Goal: Transaction & Acquisition: Purchase product/service

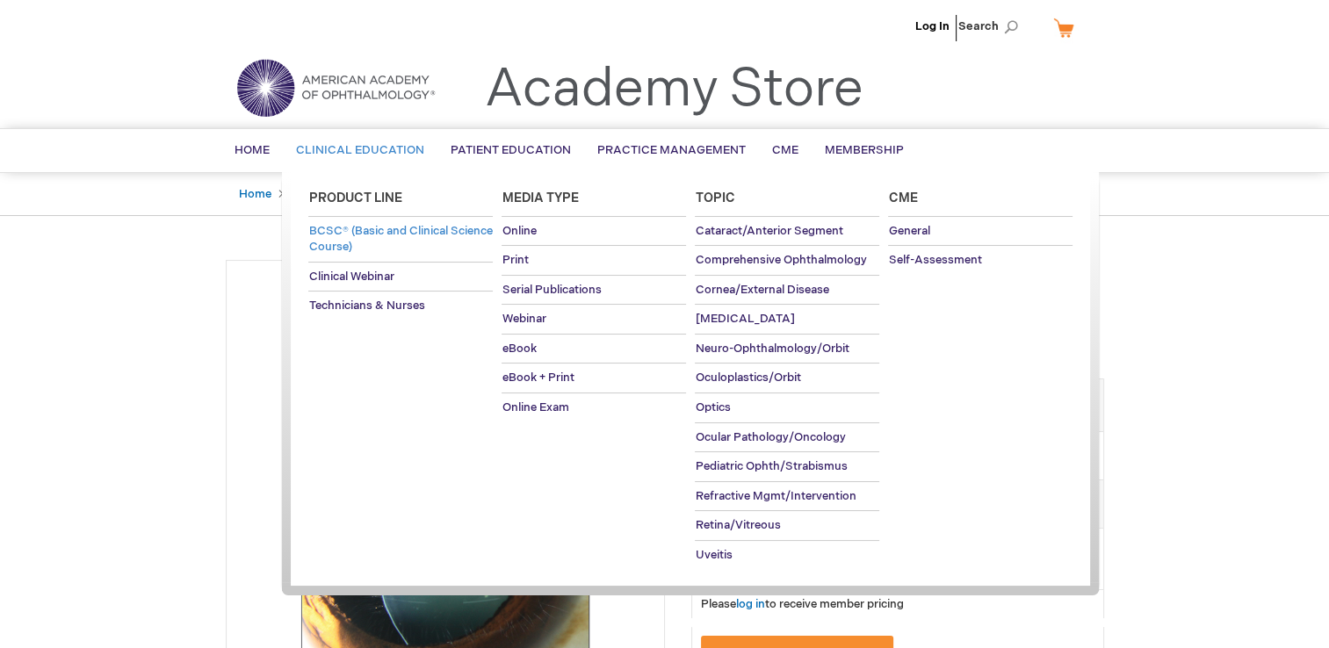
click at [381, 237] on link "BCSC® (Basic and Clinical Science Course)" at bounding box center [400, 239] width 184 height 45
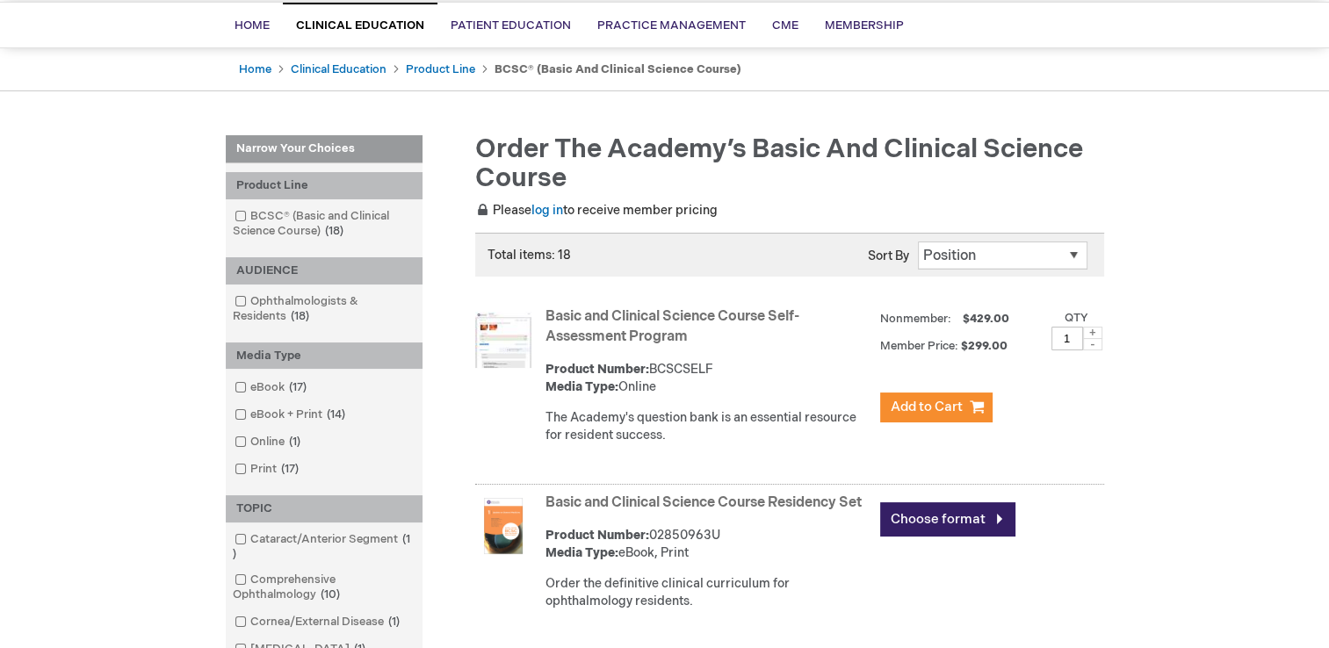
scroll to position [88, 0]
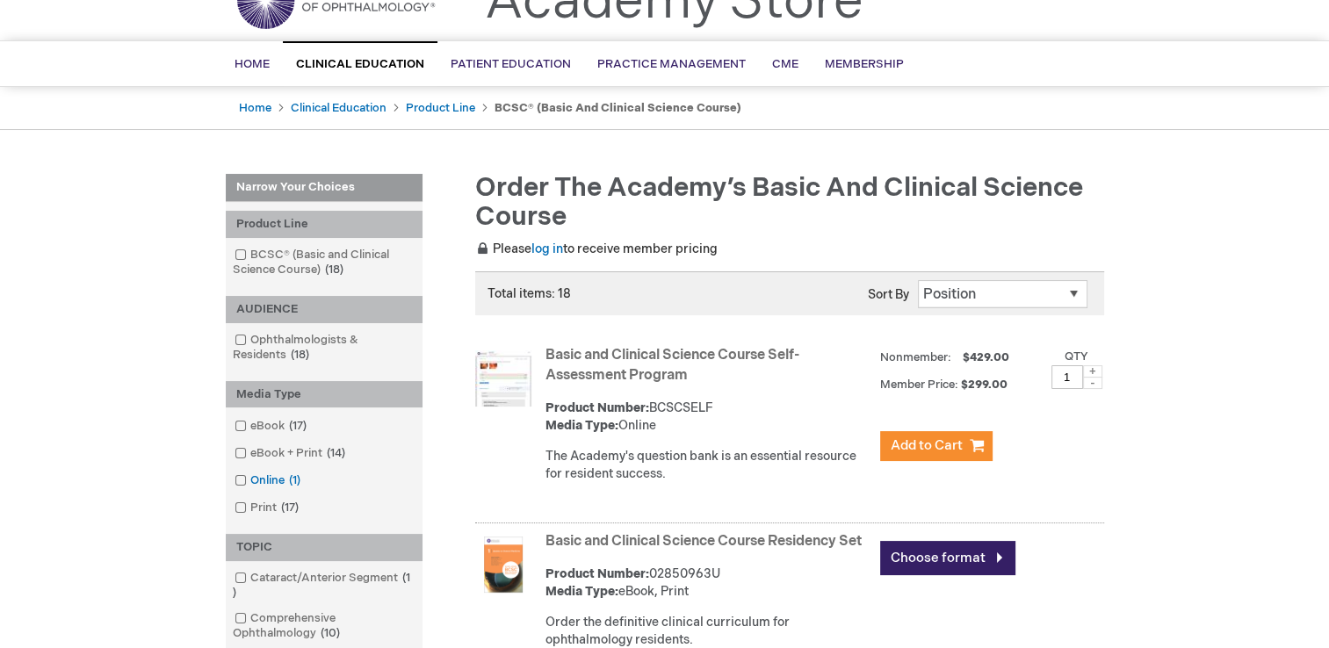
click at [268, 481] on link "Online 1 item" at bounding box center [268, 481] width 77 height 17
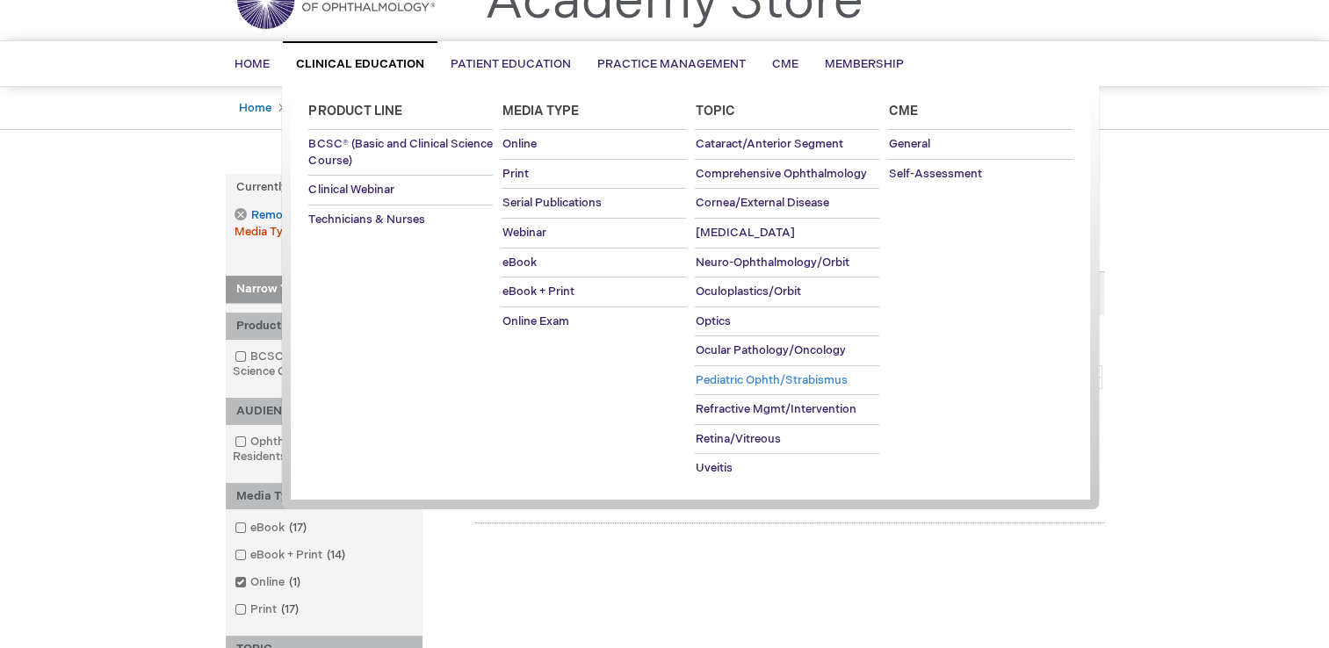
click at [722, 373] on span "Pediatric Ophth/Strabismus" at bounding box center [771, 380] width 152 height 14
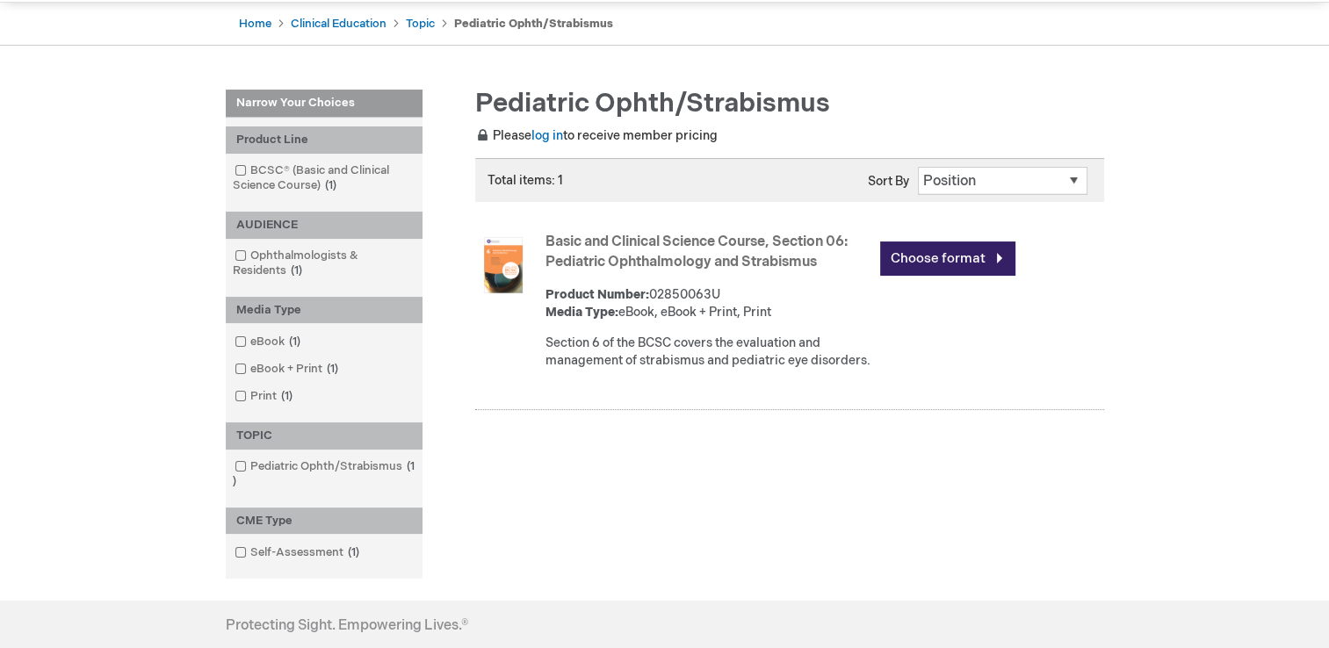
scroll to position [176, 0]
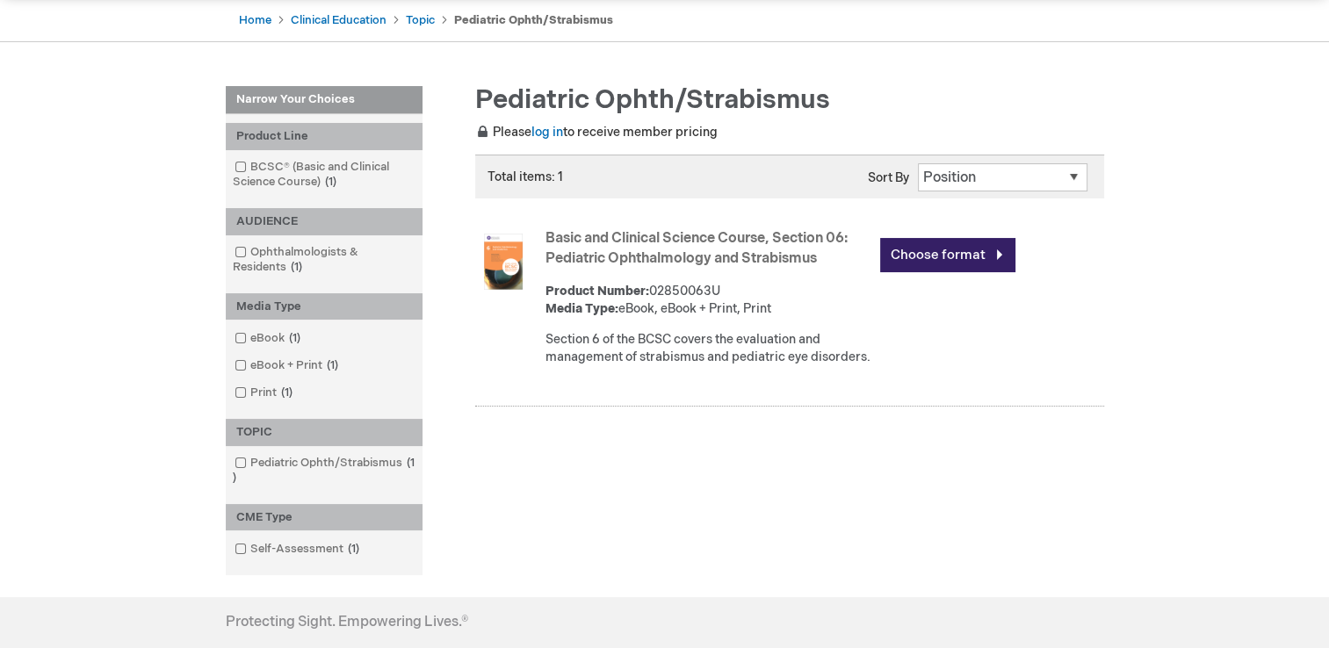
click at [1071, 178] on select "Position Product Name : A to Z Product Name : Z to A Price : Low to High Price …" at bounding box center [1003, 177] width 170 height 28
click at [1138, 182] on div "Log In Search My Cart CLOSE RECENTLY ADDED ITEM(S) Close There are no items in …" at bounding box center [664, 349] width 1329 height 1051
click at [972, 255] on link "Choose format" at bounding box center [947, 255] width 135 height 34
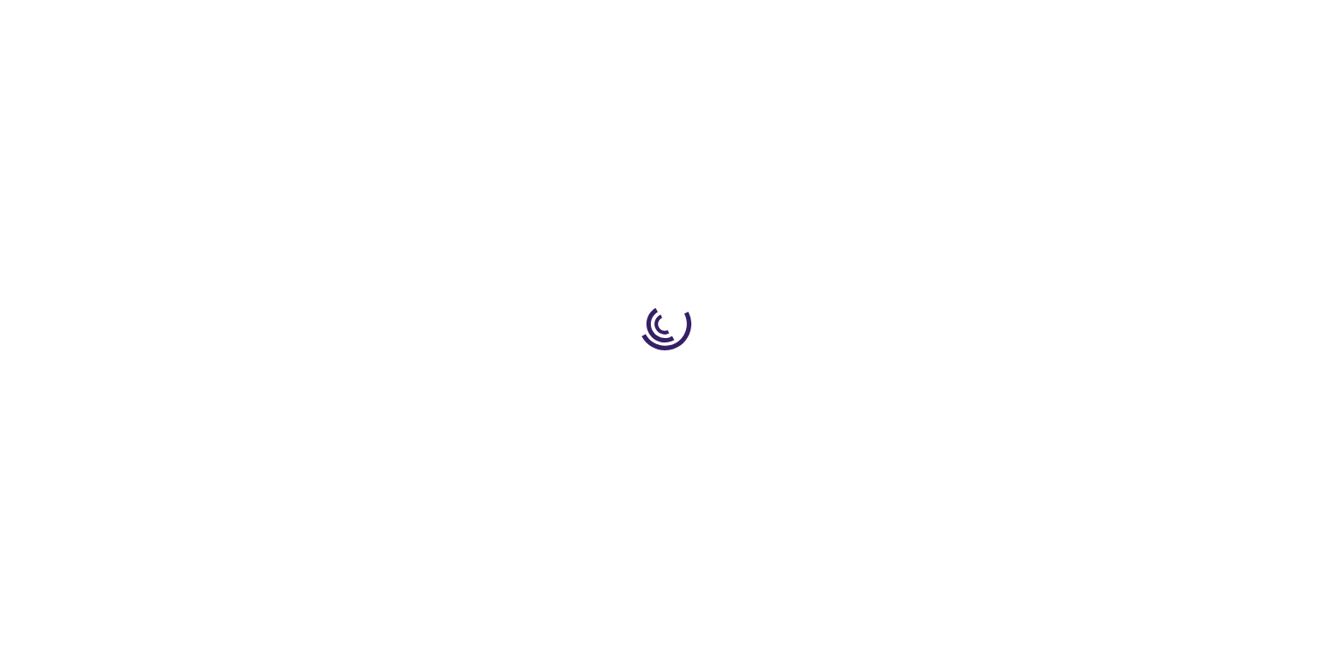
type input "0"
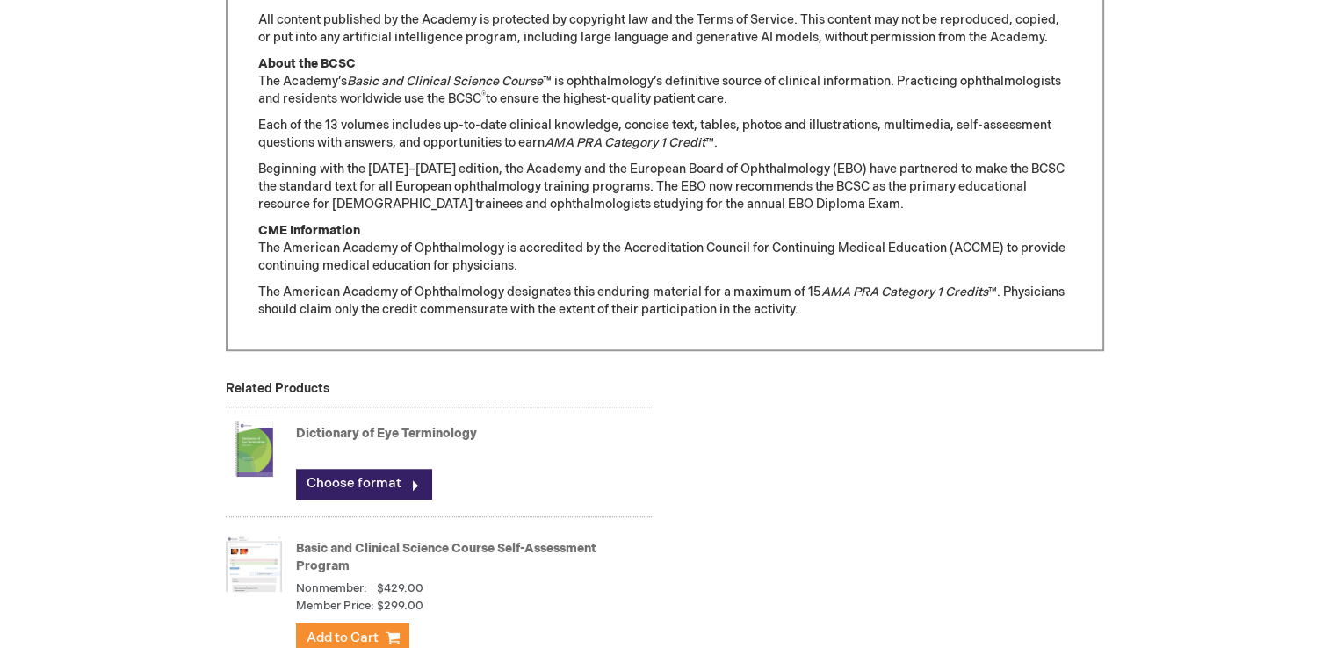
scroll to position [1493, 0]
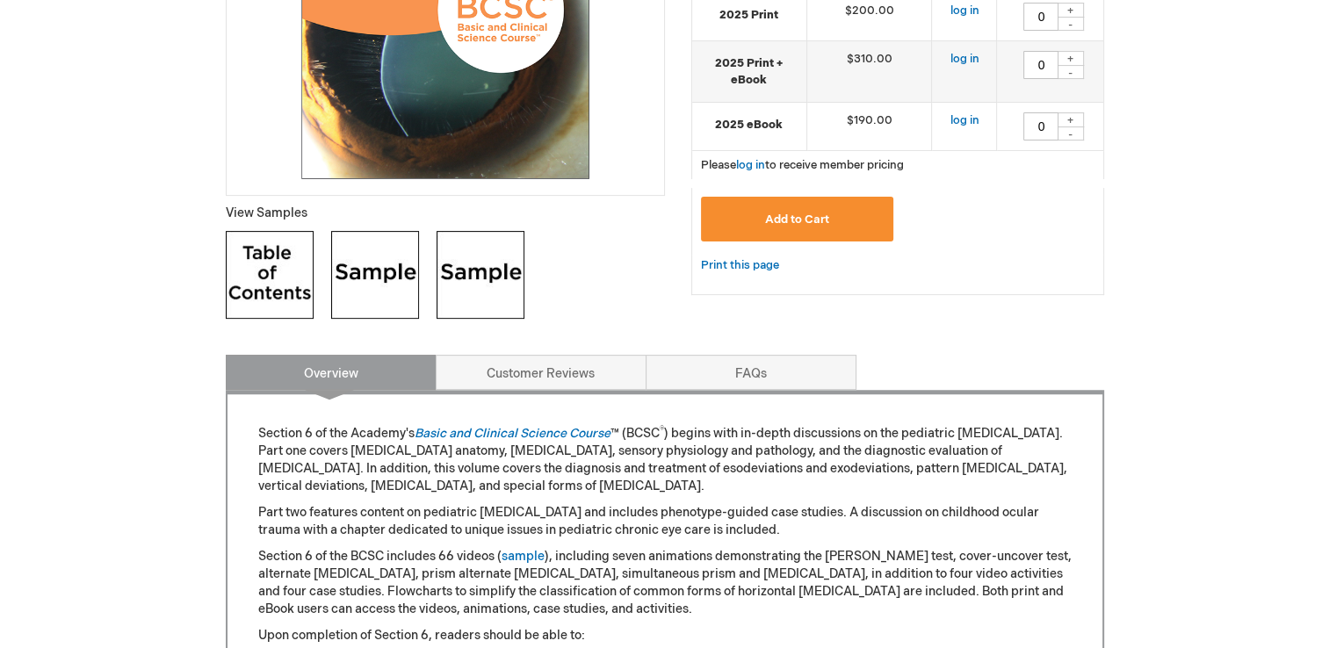
click at [309, 367] on link "Overview" at bounding box center [331, 372] width 211 height 35
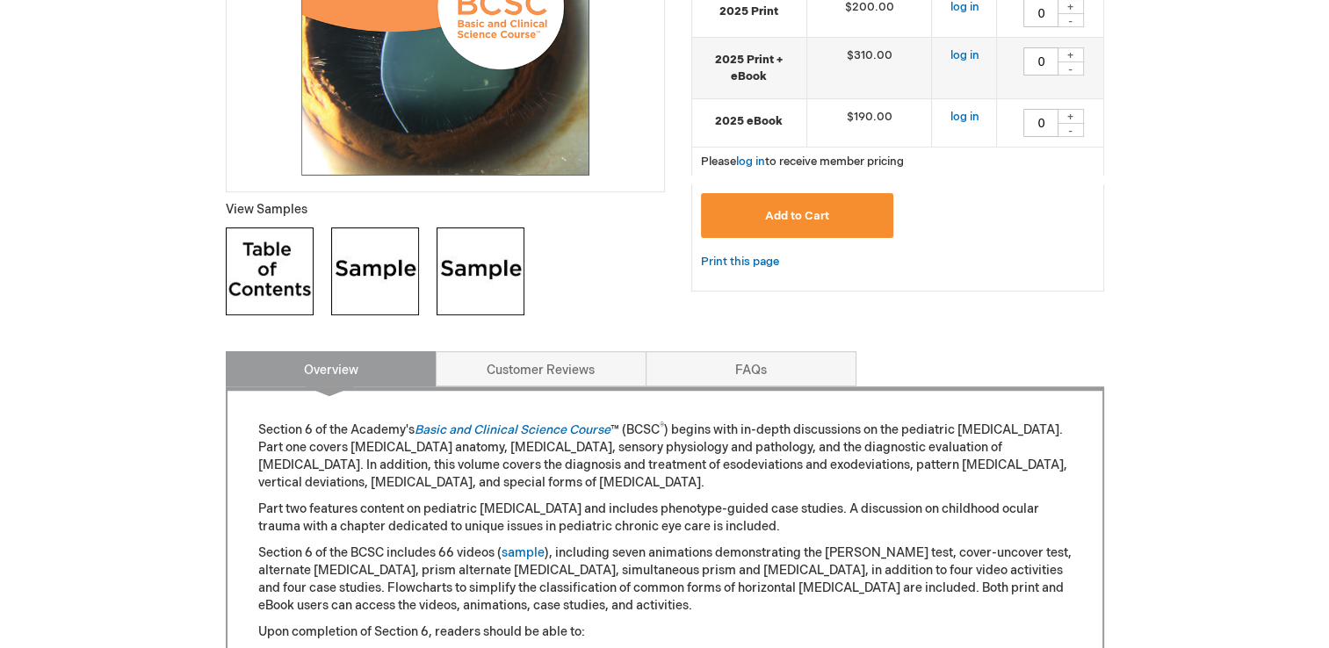
scroll to position [529, 0]
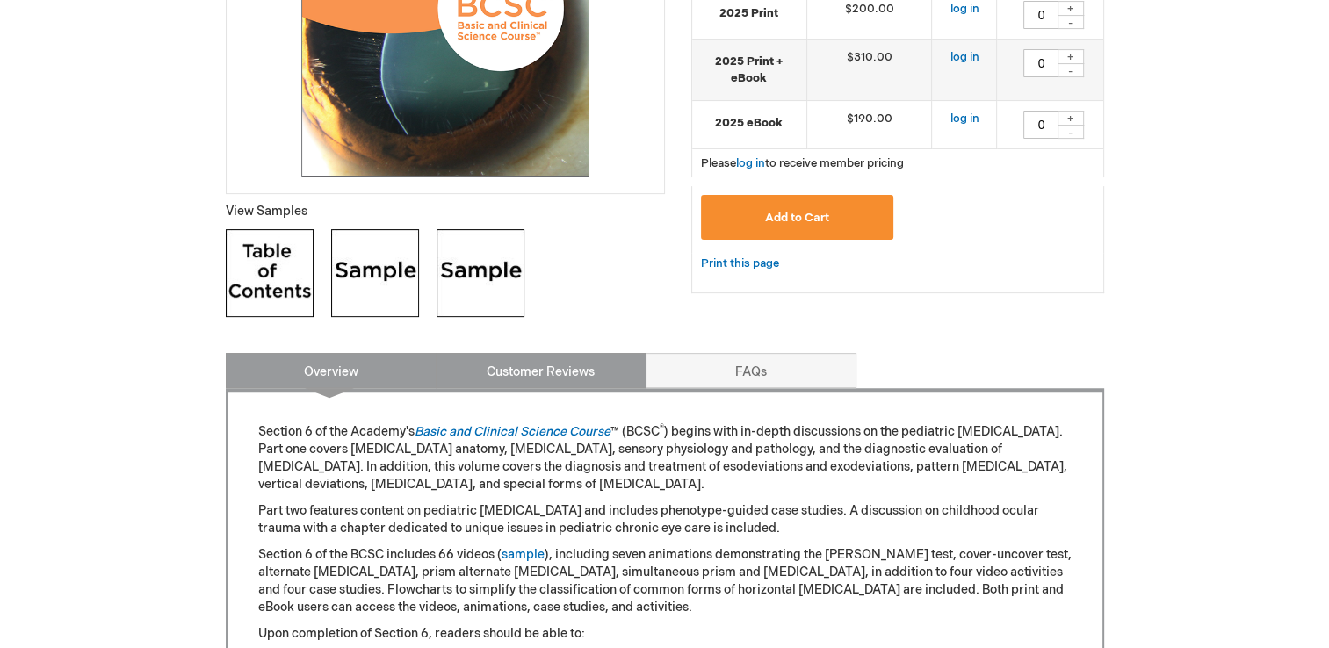
click at [509, 379] on link "Customer Reviews" at bounding box center [541, 370] width 211 height 35
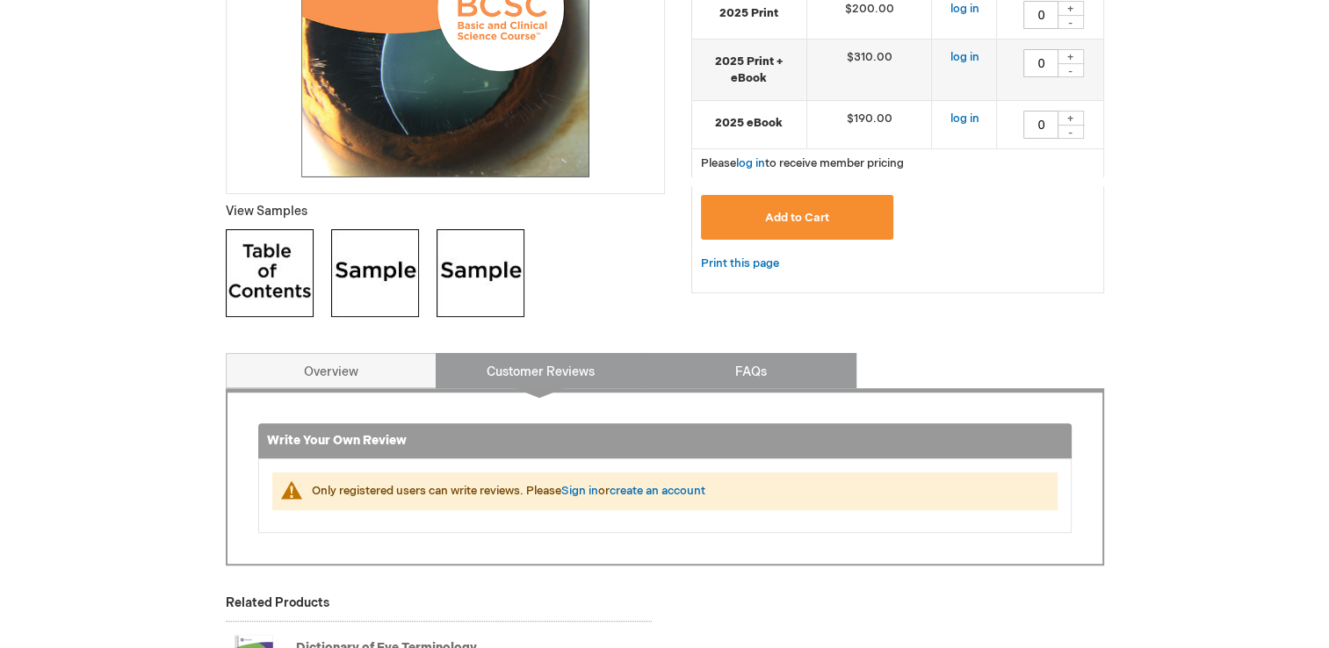
click at [697, 371] on link "FAQs" at bounding box center [751, 370] width 211 height 35
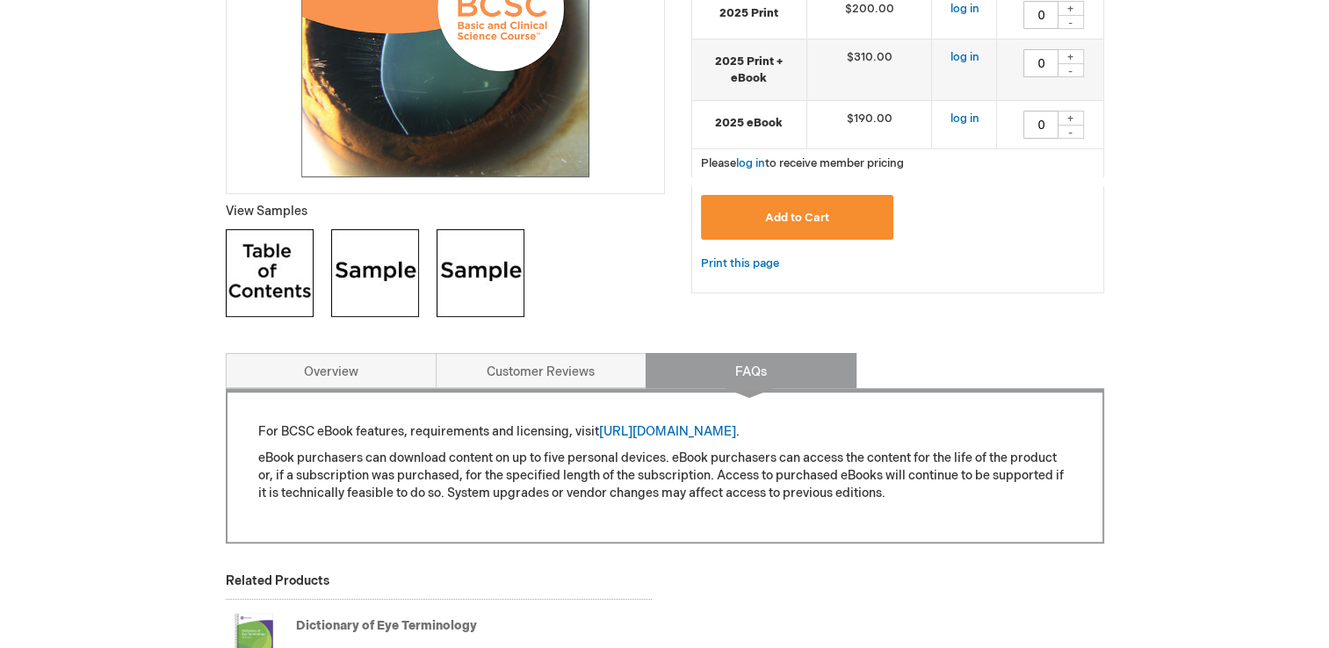
click at [373, 298] on img at bounding box center [375, 273] width 88 height 88
click at [268, 277] on img at bounding box center [270, 273] width 88 height 88
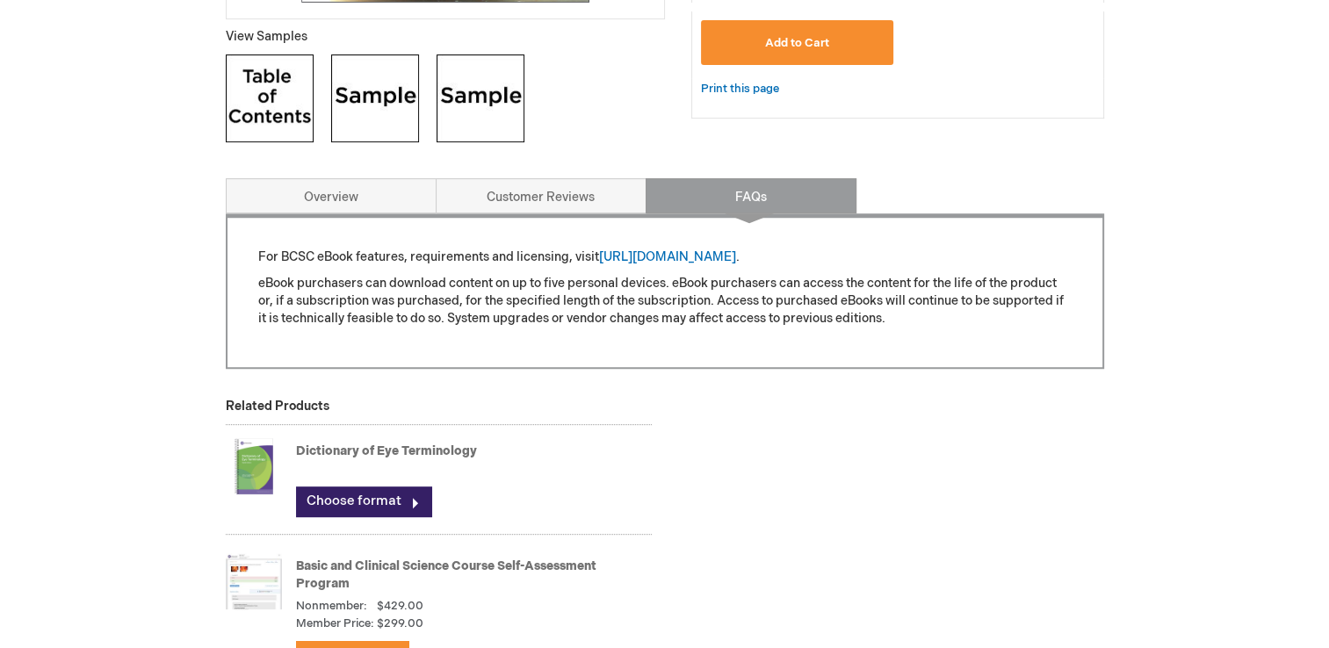
scroll to position [704, 0]
click at [457, 129] on img at bounding box center [481, 98] width 88 height 88
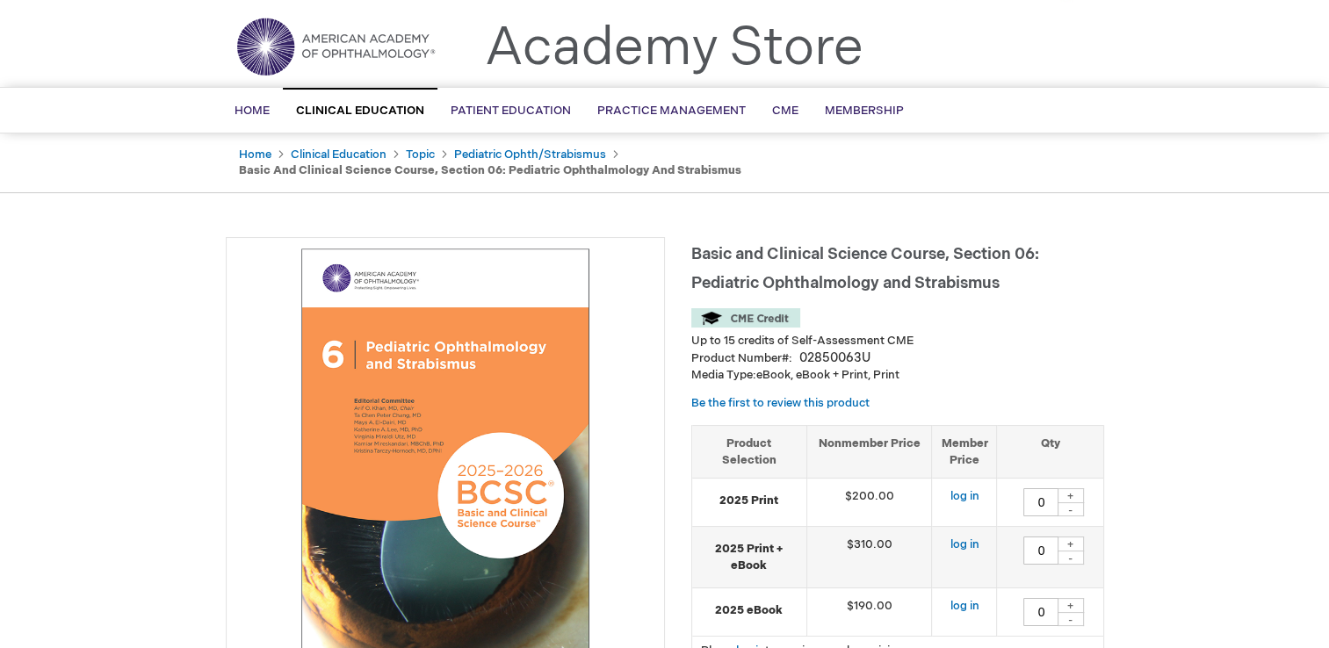
scroll to position [0, 0]
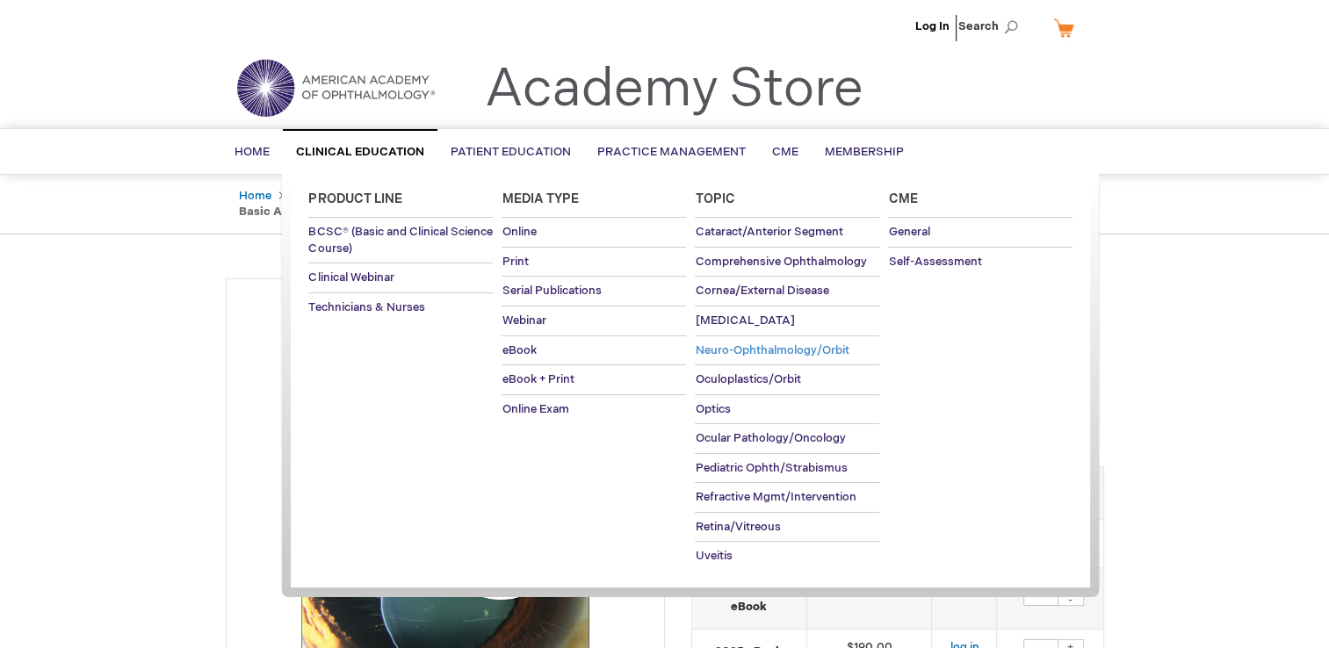
click at [725, 348] on span "Neuro-Ophthalmology/Orbit" at bounding box center [772, 350] width 154 height 14
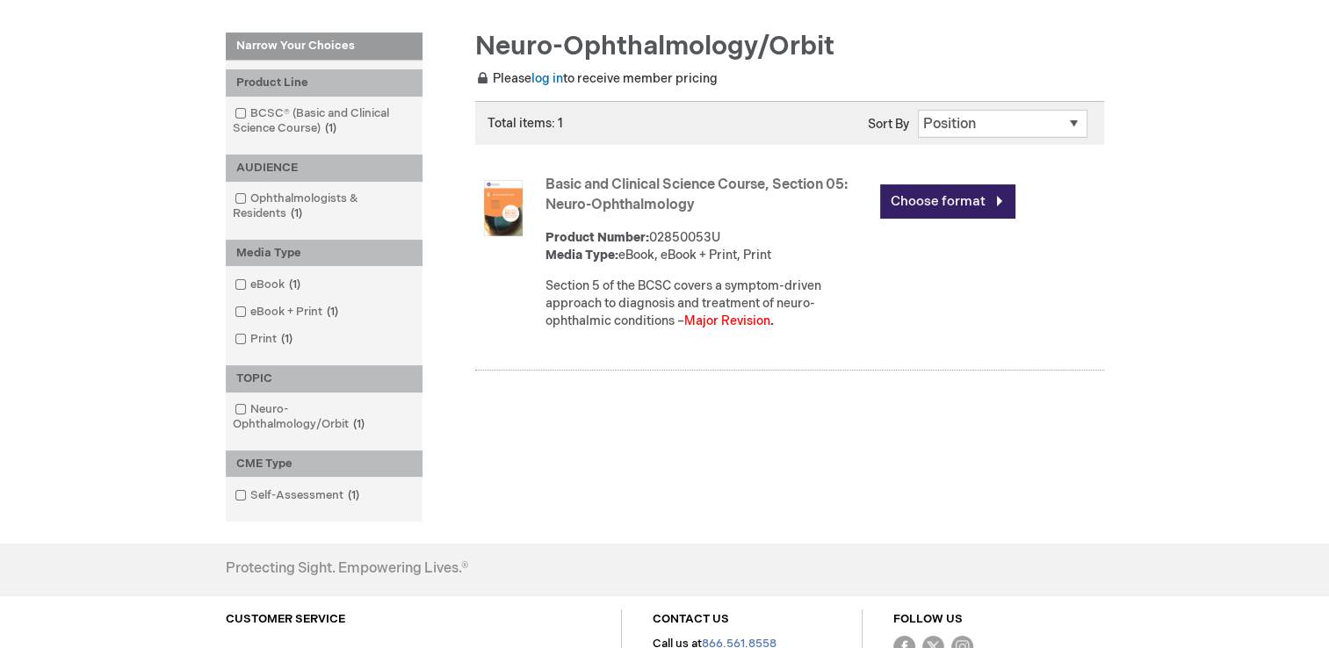
scroll to position [228, 0]
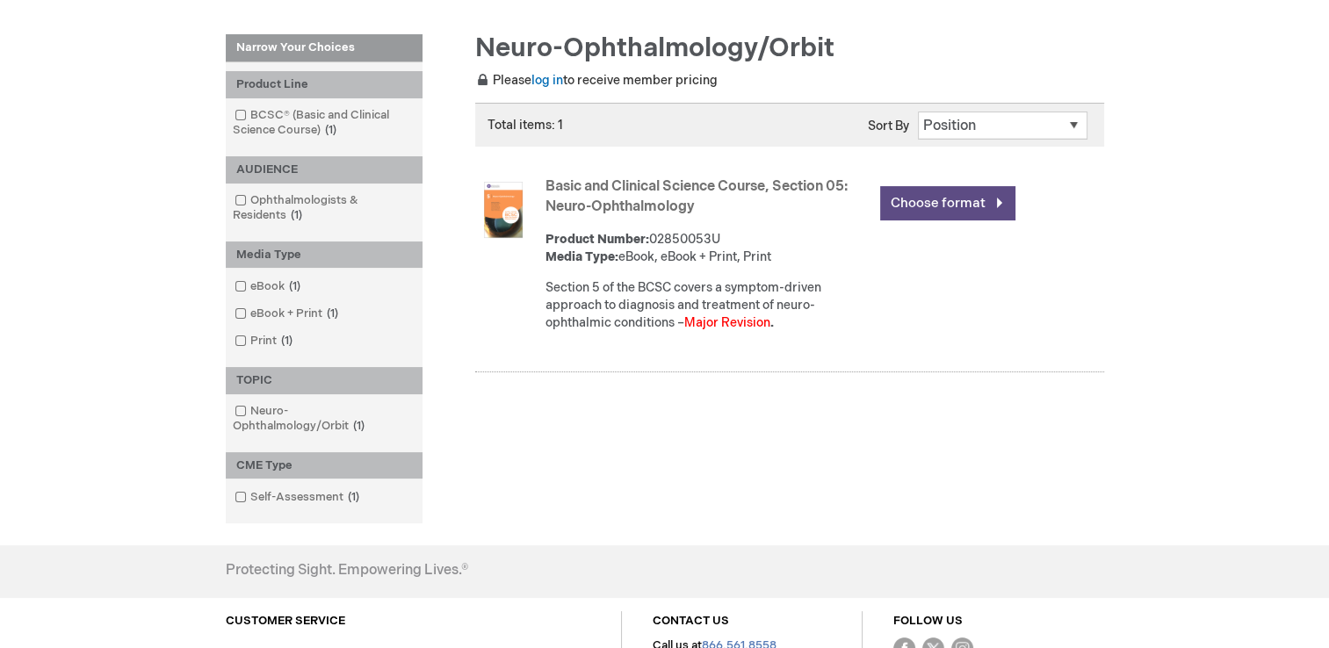
click at [981, 206] on link "Choose format" at bounding box center [947, 203] width 135 height 34
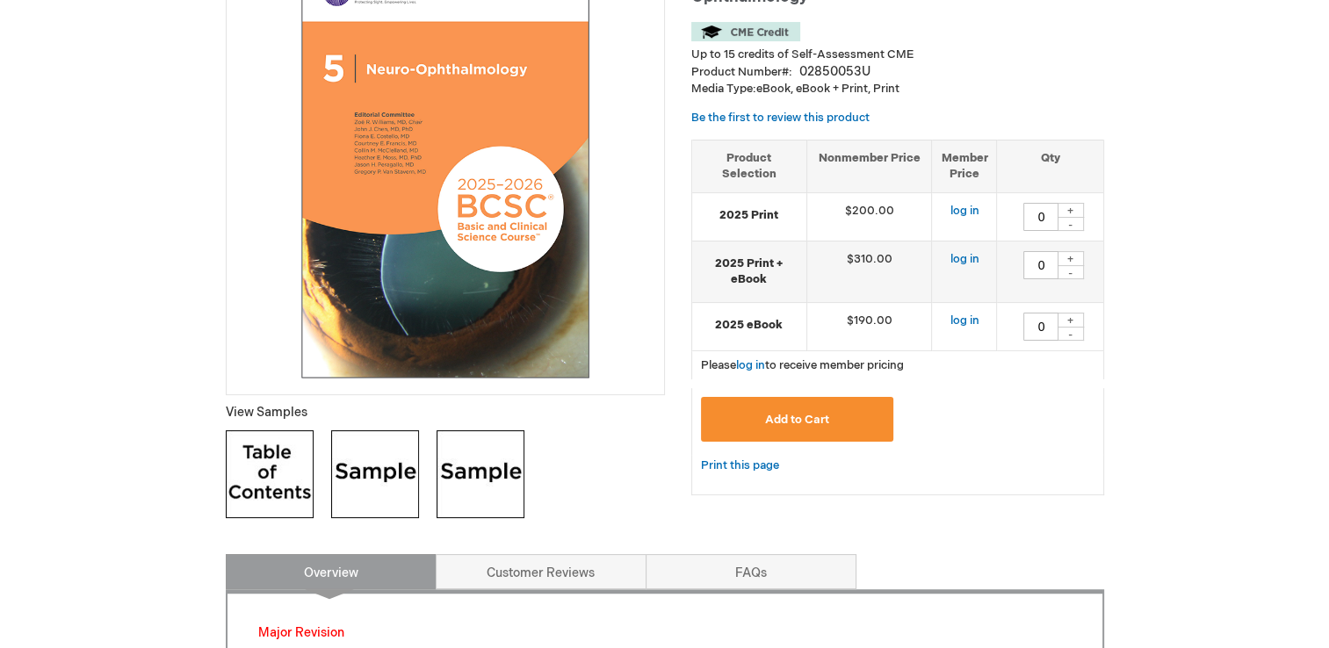
scroll to position [351, 0]
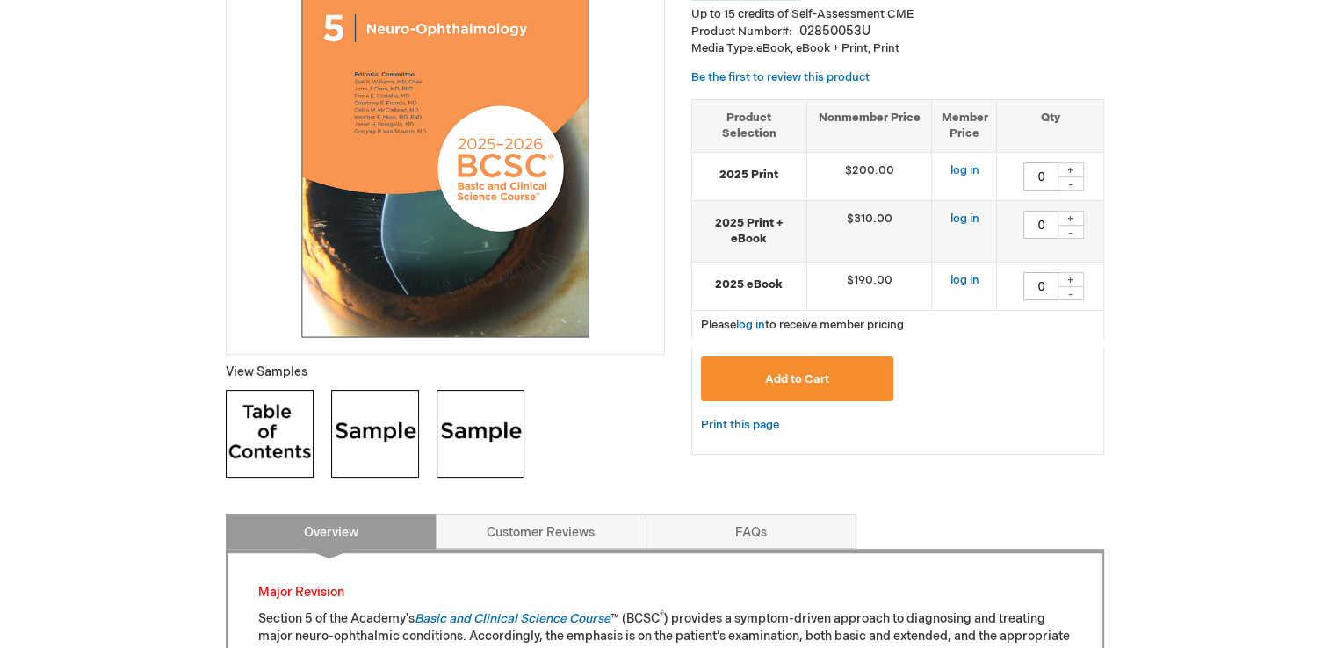
click at [270, 416] on img at bounding box center [270, 434] width 88 height 88
click at [362, 406] on img at bounding box center [375, 434] width 88 height 88
click at [479, 430] on img at bounding box center [481, 434] width 88 height 88
